Goal: Transaction & Acquisition: Purchase product/service

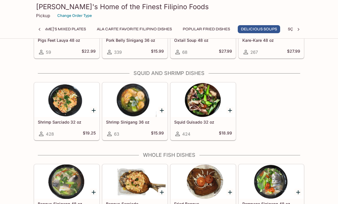
scroll to position [823, 0]
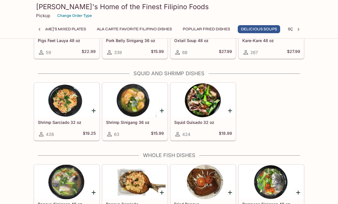
click at [133, 99] on div at bounding box center [135, 100] width 65 height 34
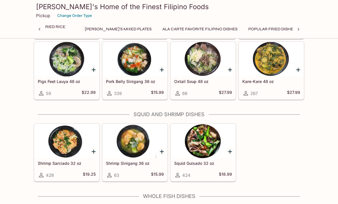
scroll to position [782, 0]
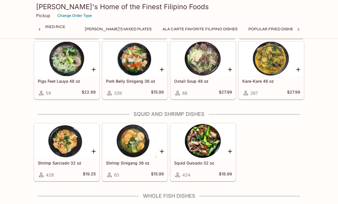
click at [66, 157] on div at bounding box center [66, 141] width 65 height 34
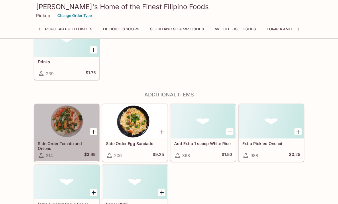
click at [68, 127] on div at bounding box center [66, 121] width 65 height 34
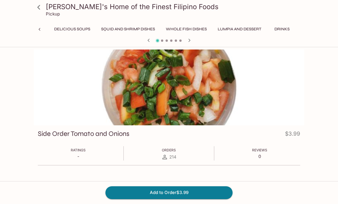
click at [41, 7] on icon at bounding box center [39, 7] width 10 height 10
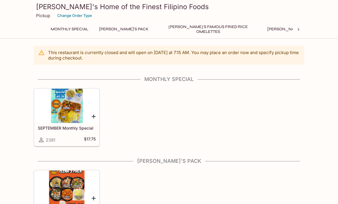
click at [60, 111] on div at bounding box center [66, 106] width 65 height 34
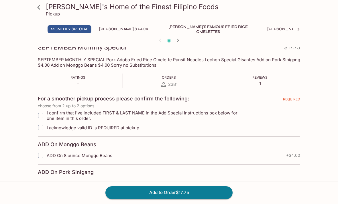
scroll to position [89, 0]
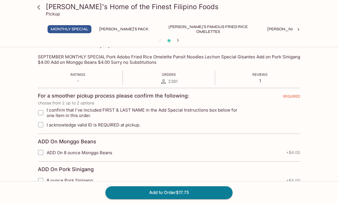
click at [265, 78] on div "Reviews 1" at bounding box center [260, 77] width 15 height 13
click at [263, 76] on span "Reviews" at bounding box center [260, 75] width 15 height 4
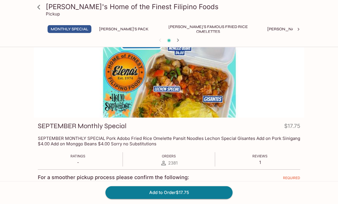
scroll to position [0, 0]
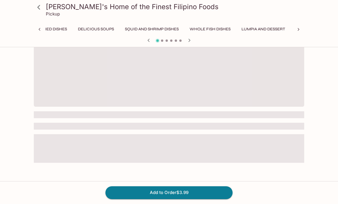
scroll to position [0, 435]
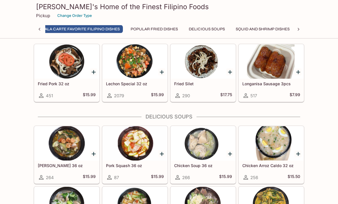
scroll to position [560, 0]
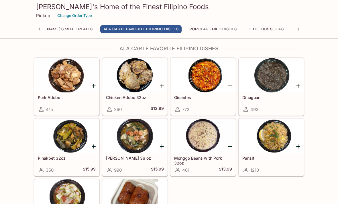
click at [182, 94] on div "Gisantes 772" at bounding box center [203, 104] width 65 height 23
